Goal: Check status: Check status

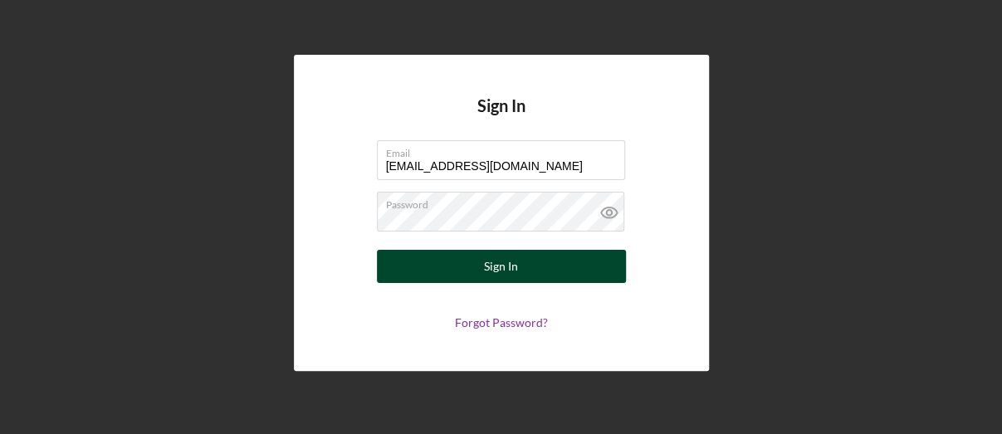
type input "[EMAIL_ADDRESS][DOMAIN_NAME]"
click at [504, 264] on div "Sign In" at bounding box center [501, 266] width 34 height 33
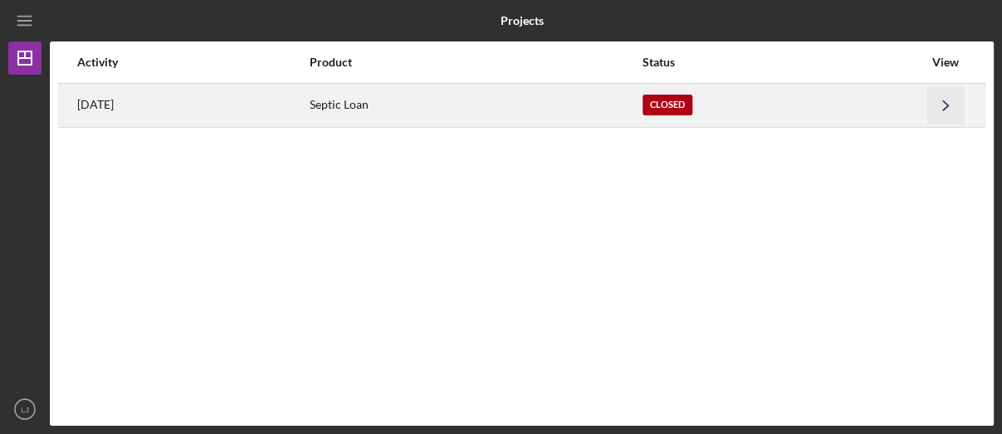
click at [938, 104] on icon "Icon/Navigate" at bounding box center [945, 104] width 37 height 37
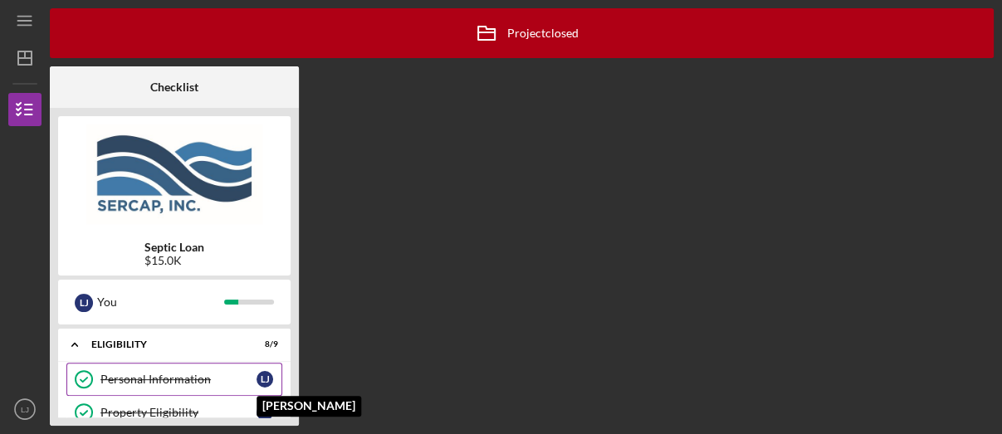
click at [261, 371] on div "[PERSON_NAME]" at bounding box center [269, 379] width 25 height 17
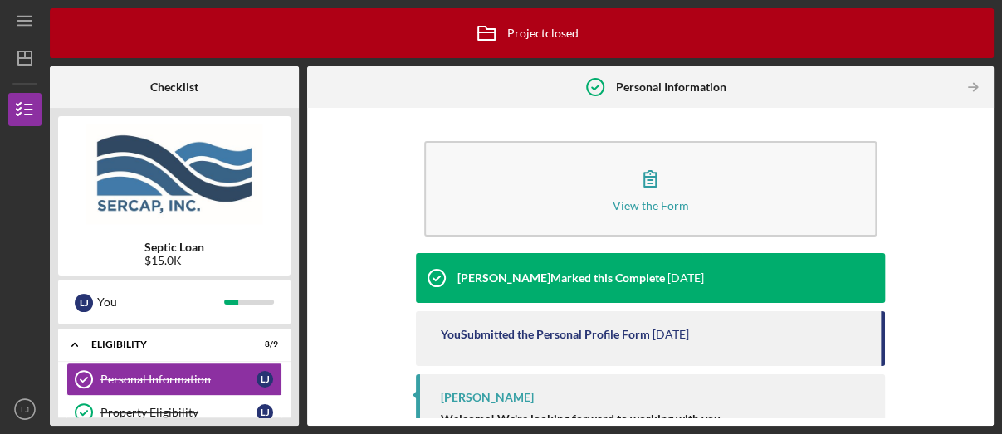
drag, startPoint x: 879, startPoint y: 327, endPoint x: 790, endPoint y: 384, distance: 105.2
click at [875, 364] on div "You Submitted the Personal Profile Form [DATE]" at bounding box center [650, 338] width 469 height 55
click at [200, 342] on div "Eligibility" at bounding box center [180, 345] width 178 height 10
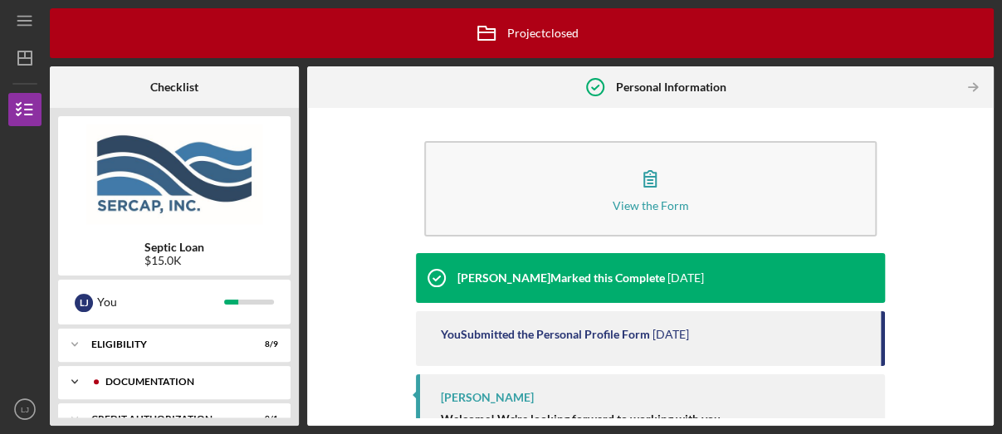
click at [204, 375] on div "Icon/Expander Documentation 0 / 11" at bounding box center [174, 381] width 232 height 33
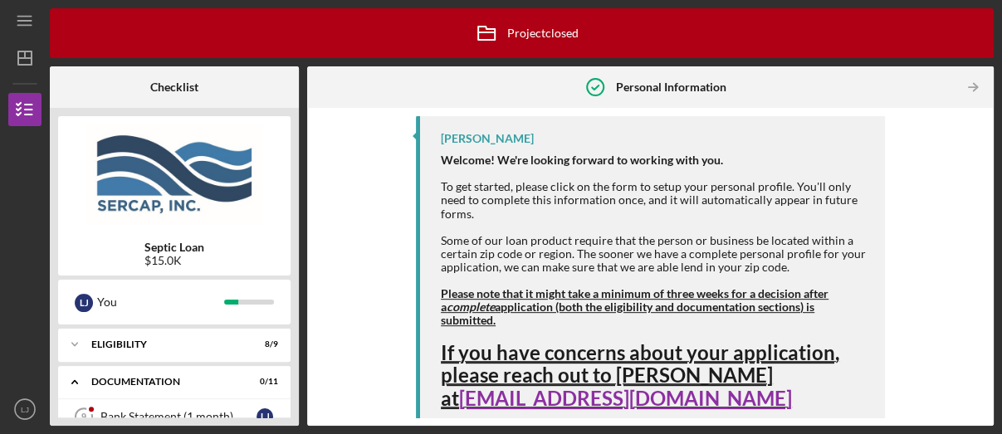
scroll to position [271, 0]
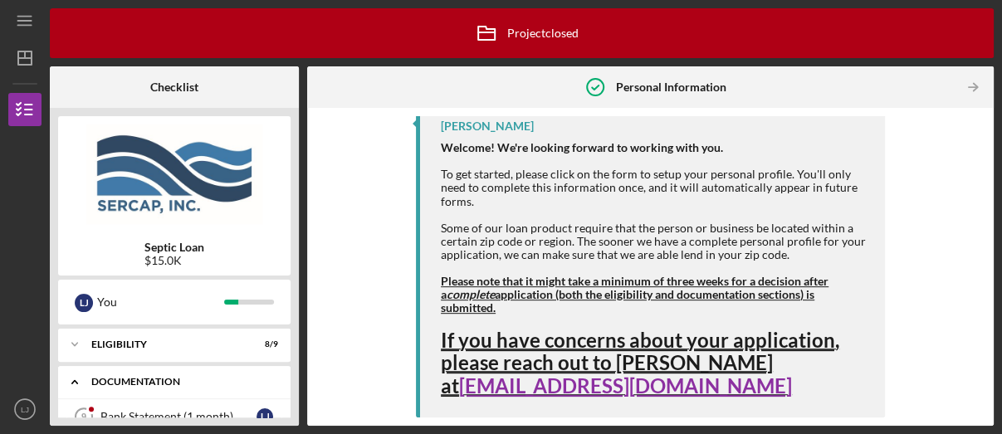
click at [154, 377] on div "Icon/Expander Documentation 0 / 11" at bounding box center [174, 382] width 232 height 34
click at [976, 82] on icon "Icon/Table Pagination Arrow" at bounding box center [973, 87] width 37 height 37
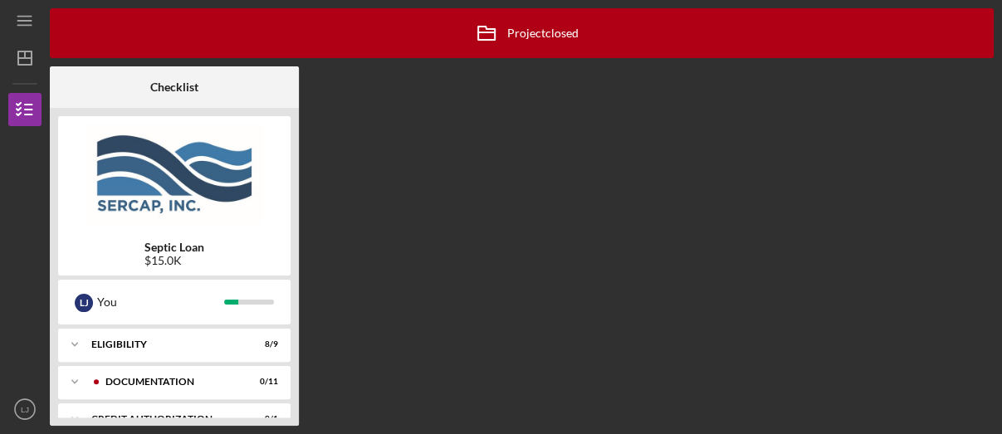
scroll to position [38, 0]
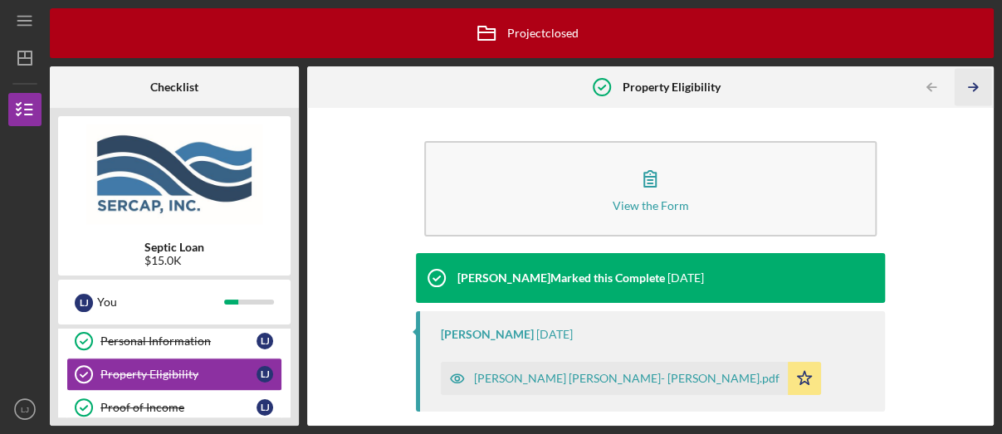
click at [970, 86] on icon "Icon/Table Pagination Arrow" at bounding box center [973, 87] width 37 height 37
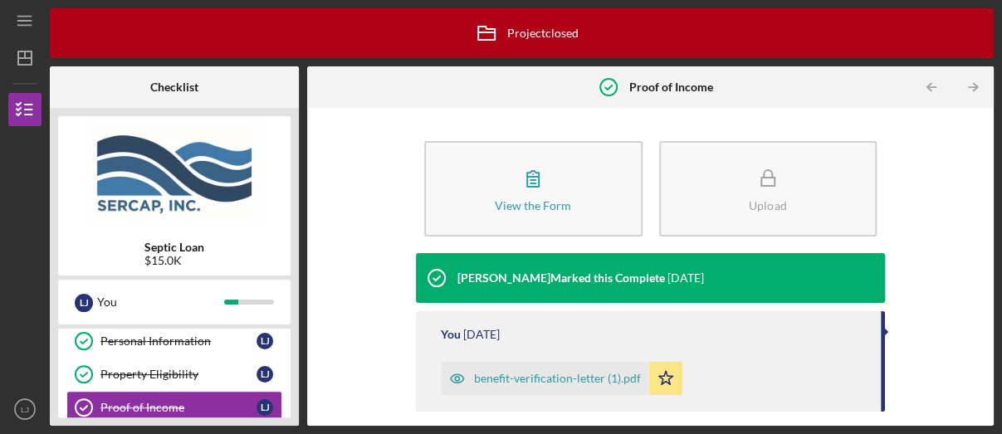
click at [536, 377] on div "benefit-verification-letter (1).pdf" at bounding box center [557, 378] width 167 height 13
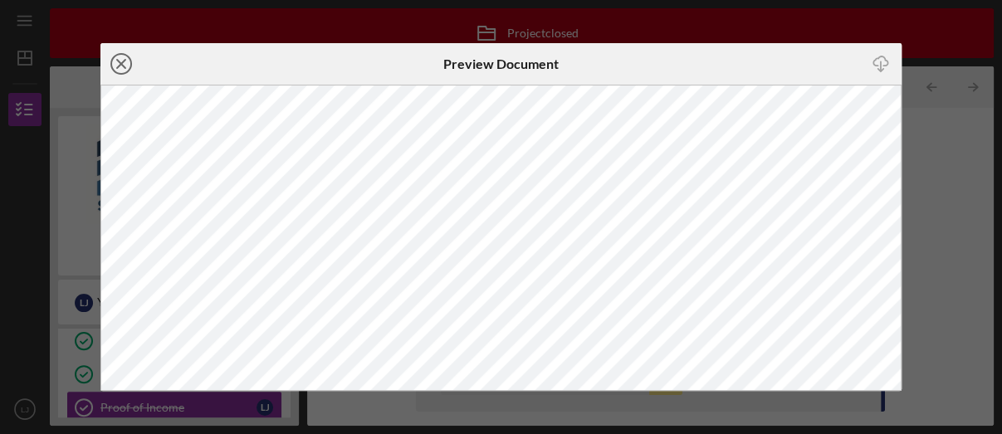
click at [120, 67] on icon "Icon/Close" at bounding box center [121, 64] width 42 height 42
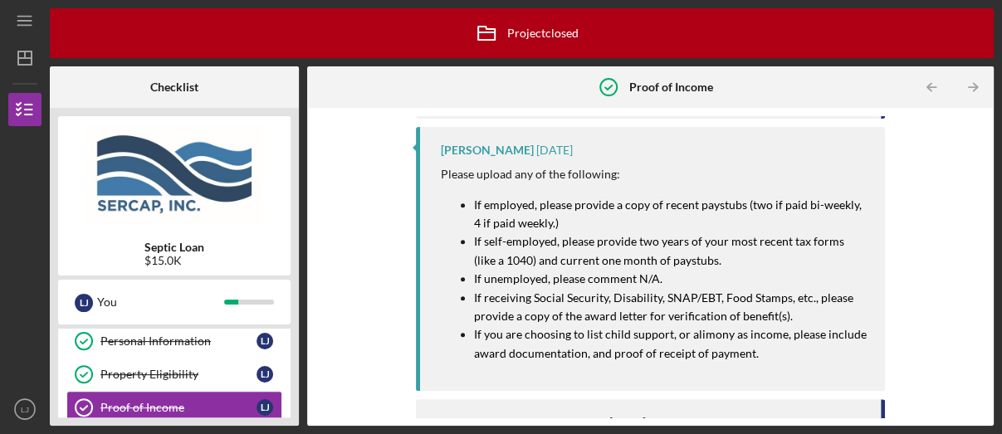
scroll to position [291, 0]
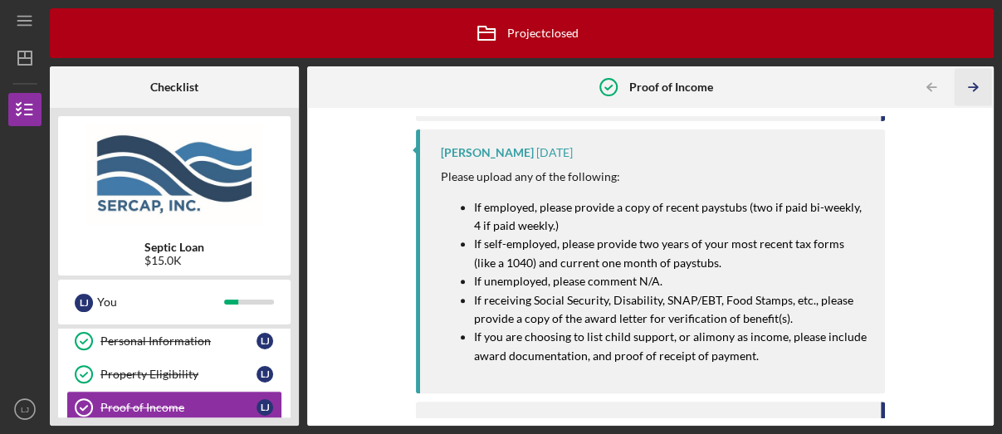
click at [972, 83] on icon "Icon/Table Pagination Arrow" at bounding box center [973, 87] width 37 height 37
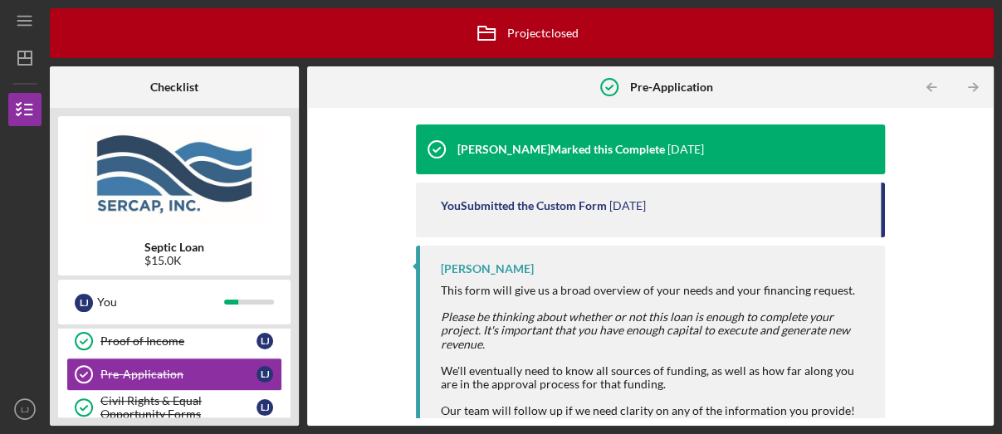
scroll to position [136, 0]
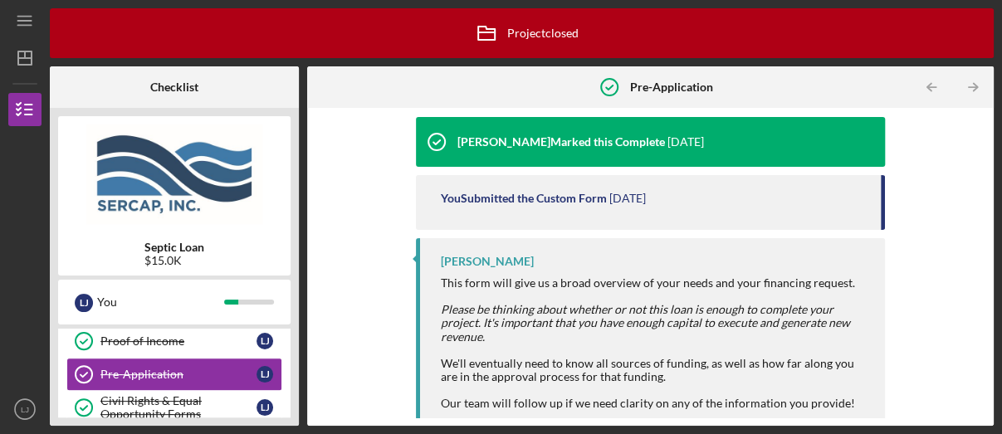
drag, startPoint x: 880, startPoint y: 203, endPoint x: 883, endPoint y: 219, distance: 16.1
click at [883, 226] on div "You Submitted the Custom Form [DATE]" at bounding box center [650, 202] width 469 height 55
drag, startPoint x: 883, startPoint y: 214, endPoint x: 884, endPoint y: 256, distance: 41.5
click at [884, 257] on div "[PERSON_NAME] Marked this Complete [DATE] You Submitted the Custom Form [DATE] …" at bounding box center [650, 191] width 469 height 148
drag, startPoint x: 815, startPoint y: 237, endPoint x: 715, endPoint y: 255, distance: 101.9
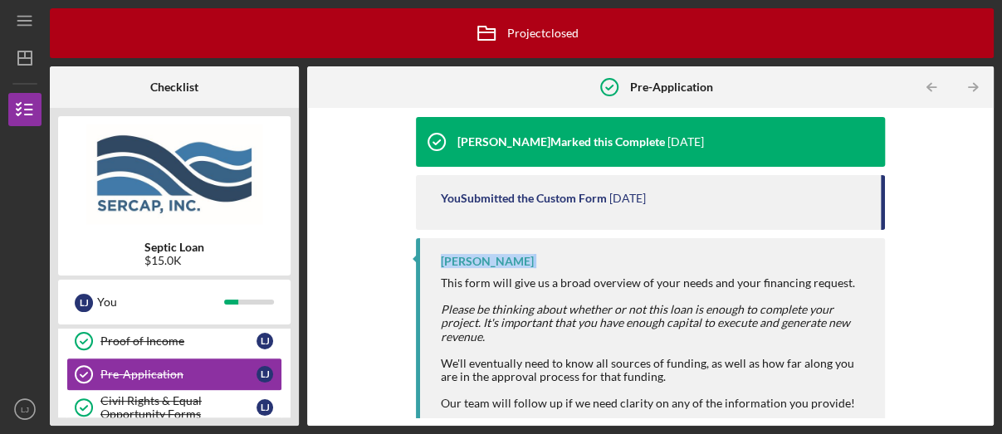
click at [814, 236] on div "[PERSON_NAME] Marked this Complete [DATE] You Submitted the Custom Form [DATE] …" at bounding box center [650, 191] width 469 height 148
click at [972, 83] on icon "Icon/Table Pagination Arrow" at bounding box center [973, 87] width 37 height 37
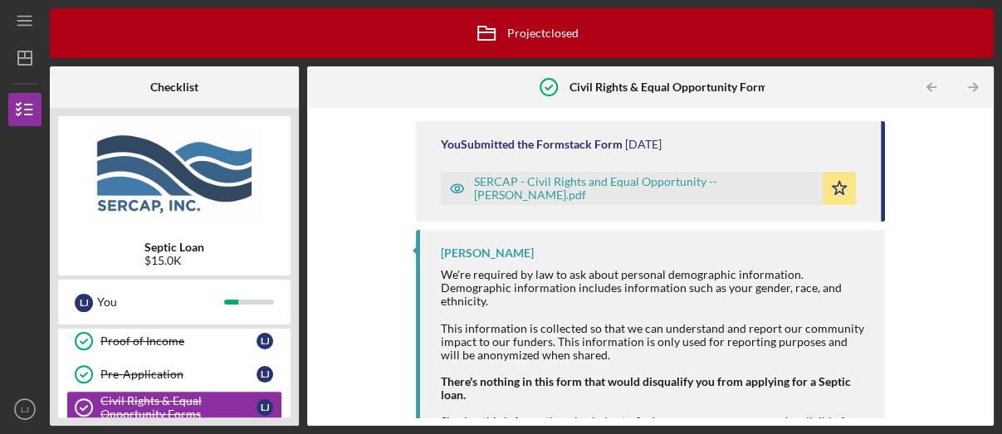
scroll to position [208, 0]
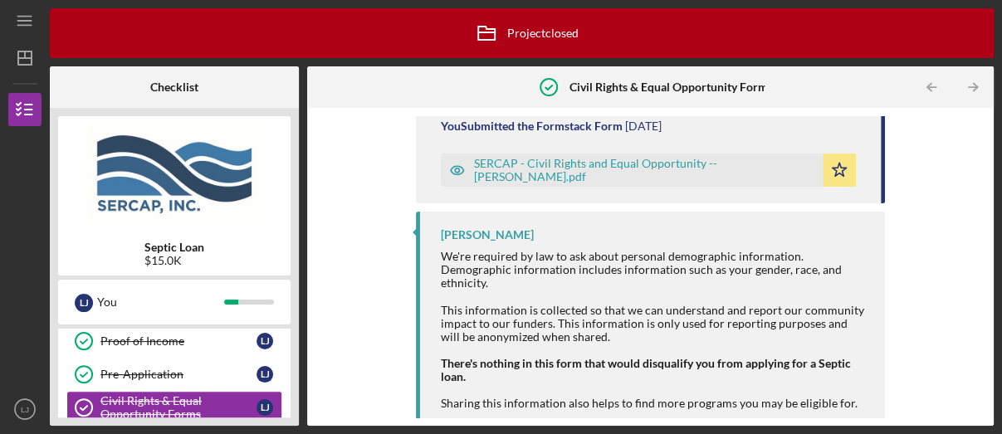
click at [966, 86] on icon "Icon/Table Pagination Arrow" at bounding box center [973, 87] width 37 height 37
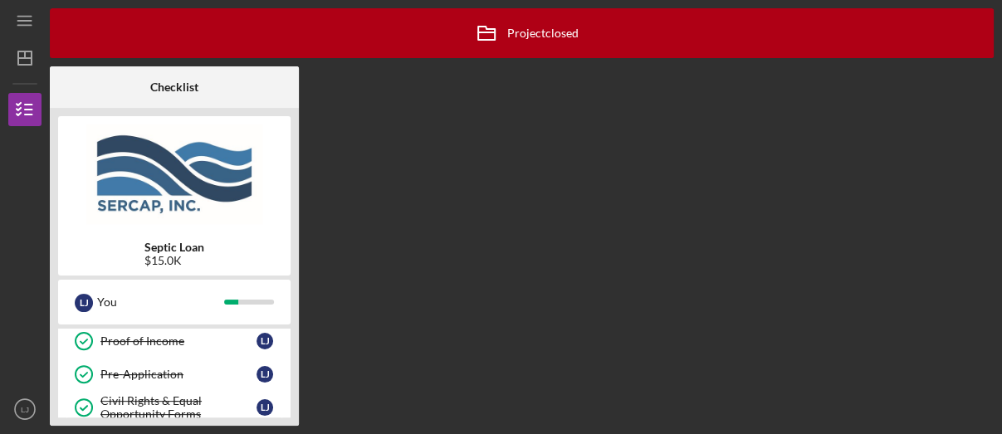
scroll to position [170, 0]
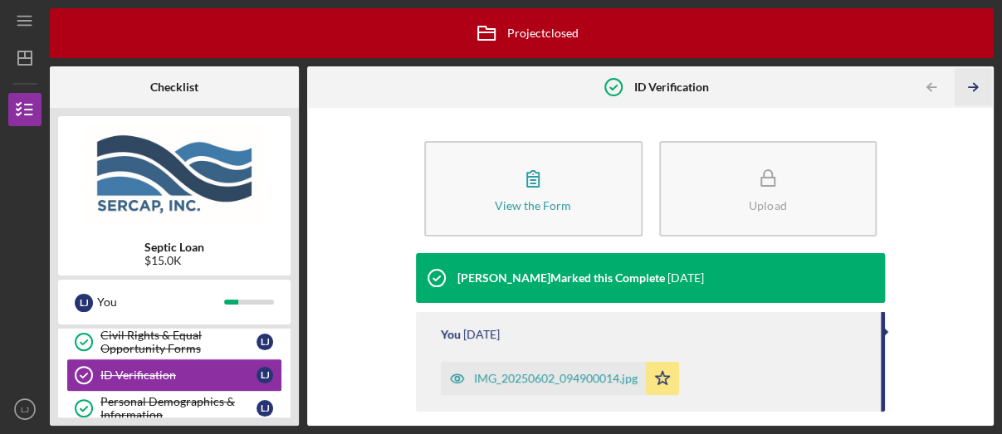
click at [973, 87] on line "button" at bounding box center [973, 87] width 8 height 0
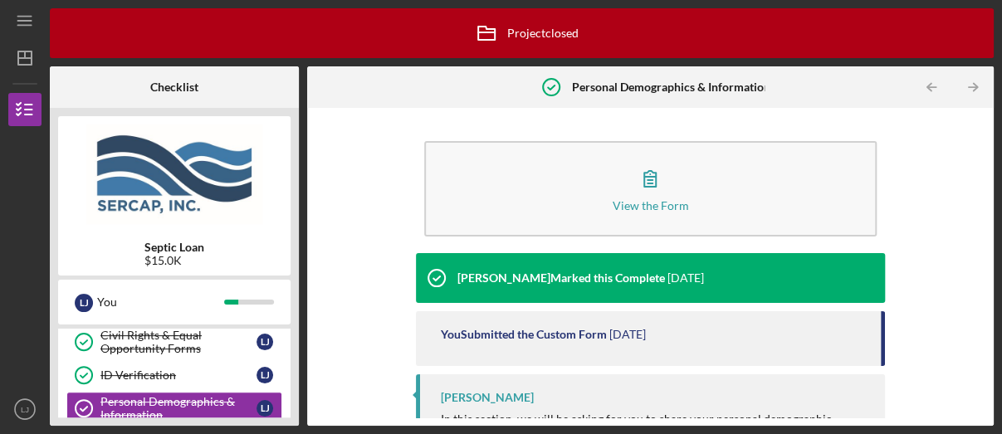
drag, startPoint x: 883, startPoint y: 317, endPoint x: 889, endPoint y: 354, distance: 37.0
click at [889, 354] on div "View the Form Form [PERSON_NAME] Marked this Complete [DATE] You Submitted the …" at bounding box center [650, 266] width 670 height 301
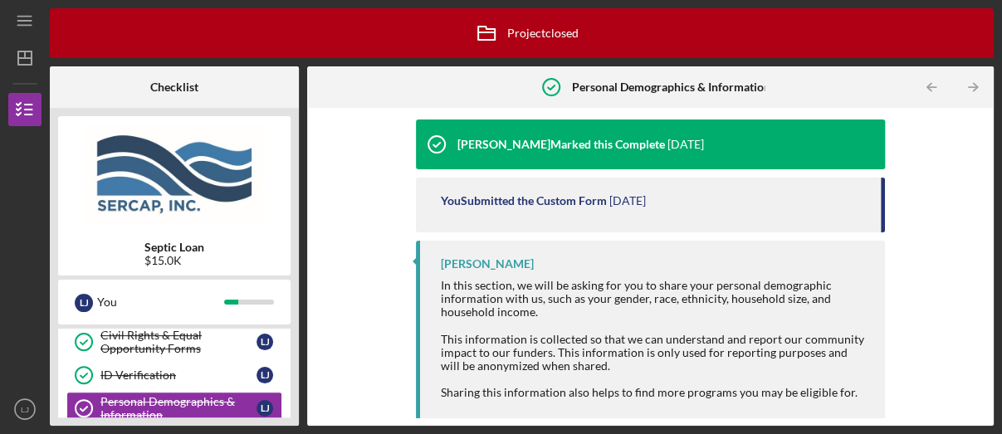
scroll to position [136, 0]
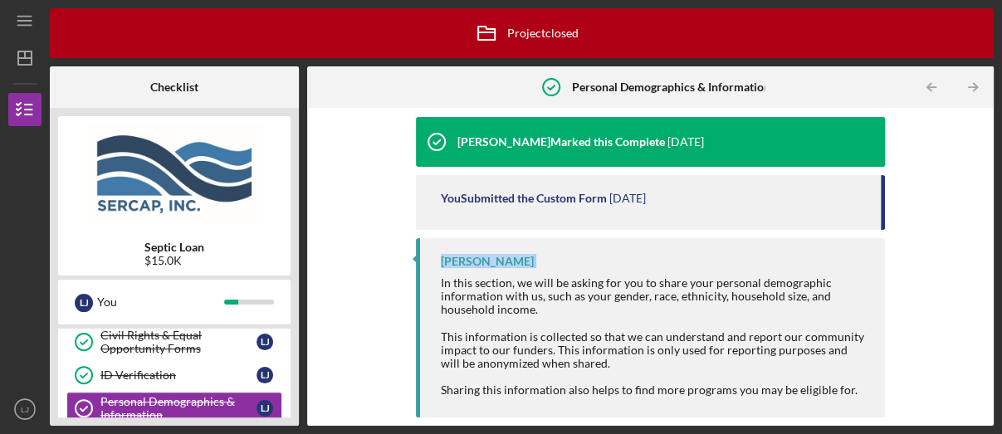
drag, startPoint x: 882, startPoint y: 211, endPoint x: 882, endPoint y: 225, distance: 14.1
click at [882, 242] on div "[PERSON_NAME] Marked this Complete [DATE] You Submitted the Custom Form [DATE] …" at bounding box center [650, 191] width 469 height 148
drag, startPoint x: 882, startPoint y: 223, endPoint x: 888, endPoint y: 239, distance: 17.1
click at [883, 245] on div "[PERSON_NAME] Marked this Complete [DATE] You Submitted the Custom Form [DATE] …" at bounding box center [650, 191] width 469 height 148
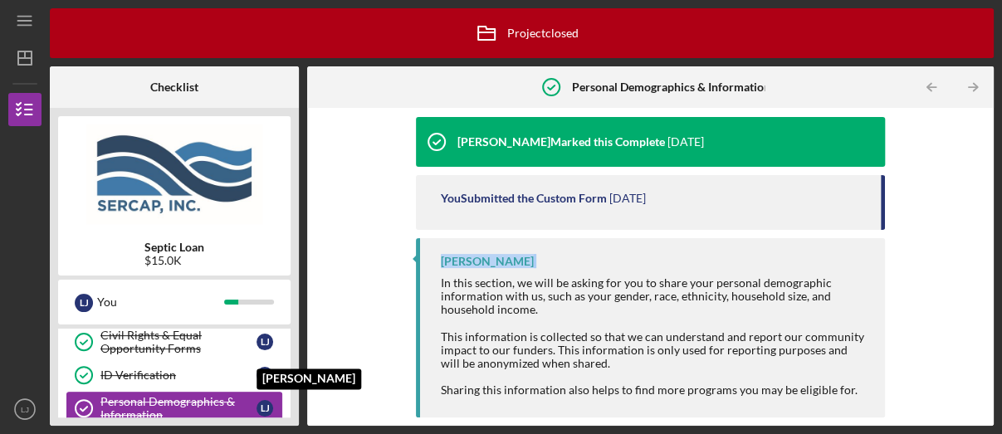
click at [261, 400] on div "[PERSON_NAME]" at bounding box center [269, 408] width 25 height 17
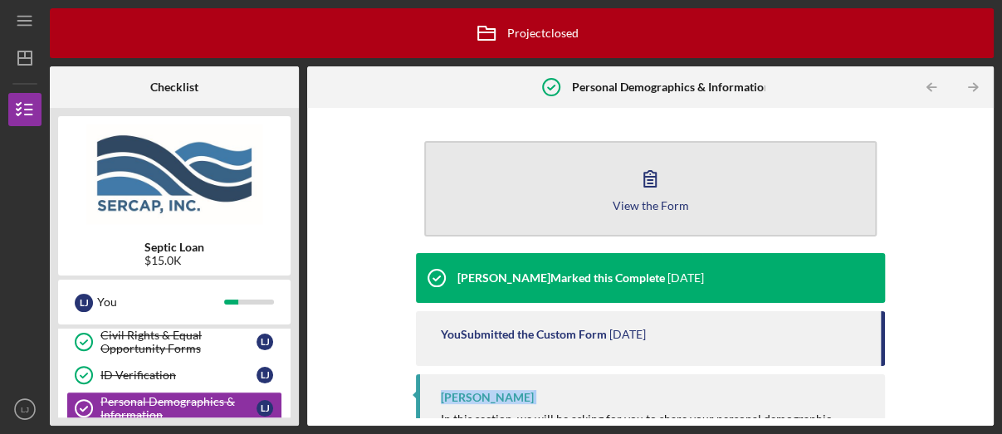
click at [654, 200] on div "View the Form" at bounding box center [650, 205] width 76 height 12
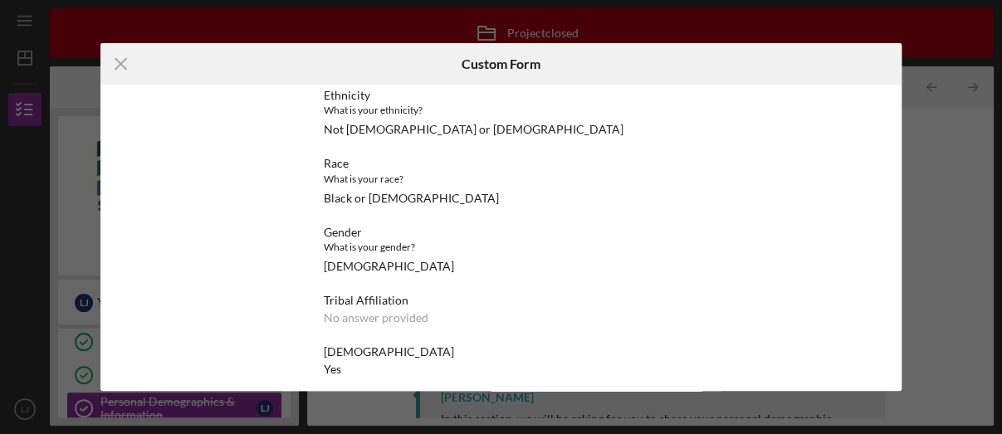
scroll to position [151, 0]
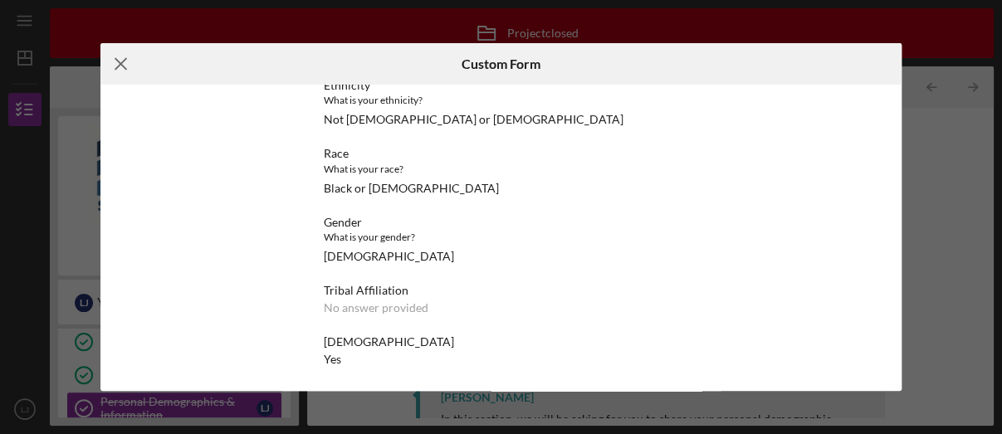
click at [121, 62] on icon "Icon/Menu Close" at bounding box center [121, 64] width 42 height 42
